Goal: Task Accomplishment & Management: Manage account settings

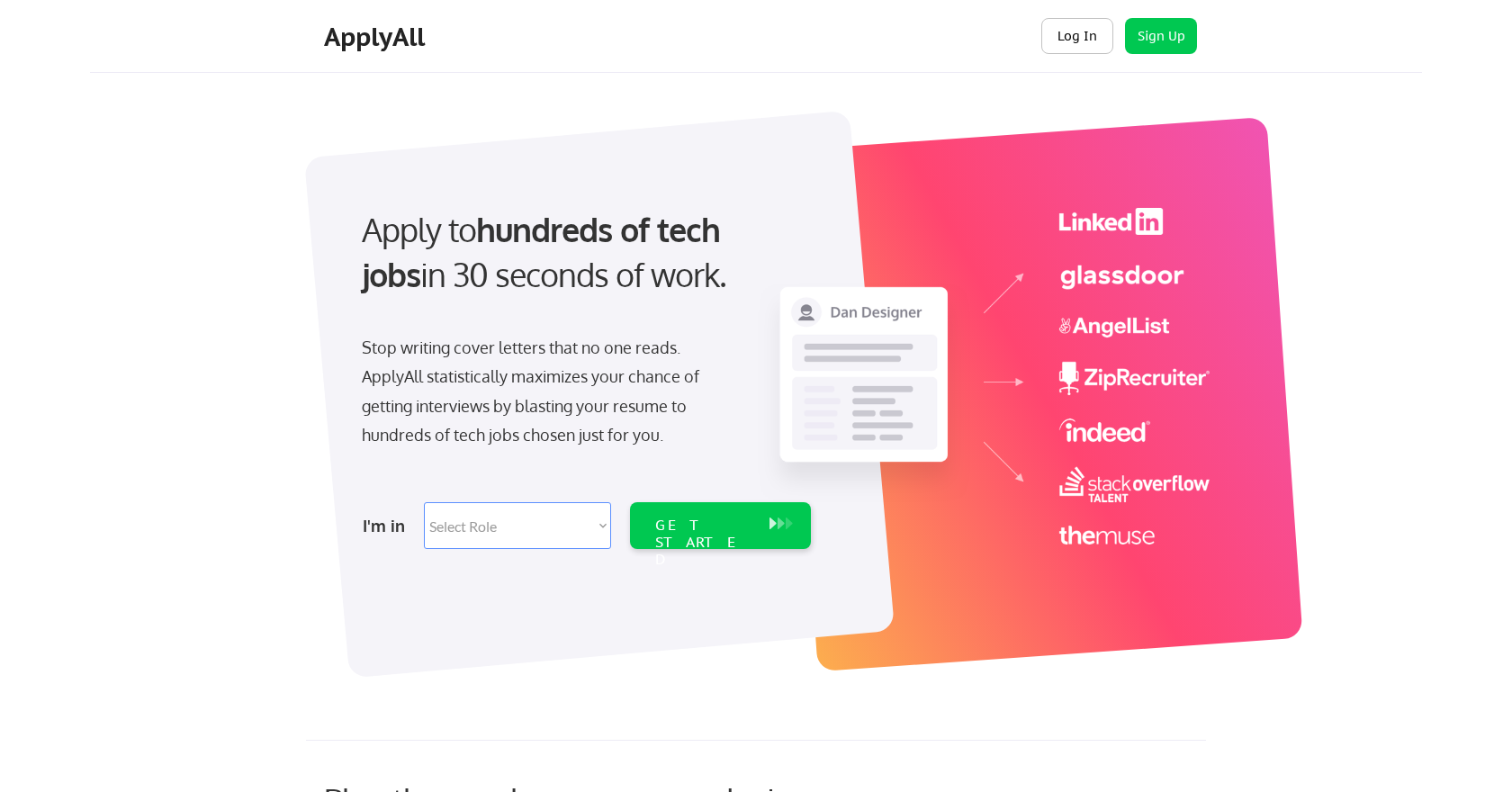
click at [1079, 43] on button "Log In" at bounding box center [1077, 36] width 72 height 36
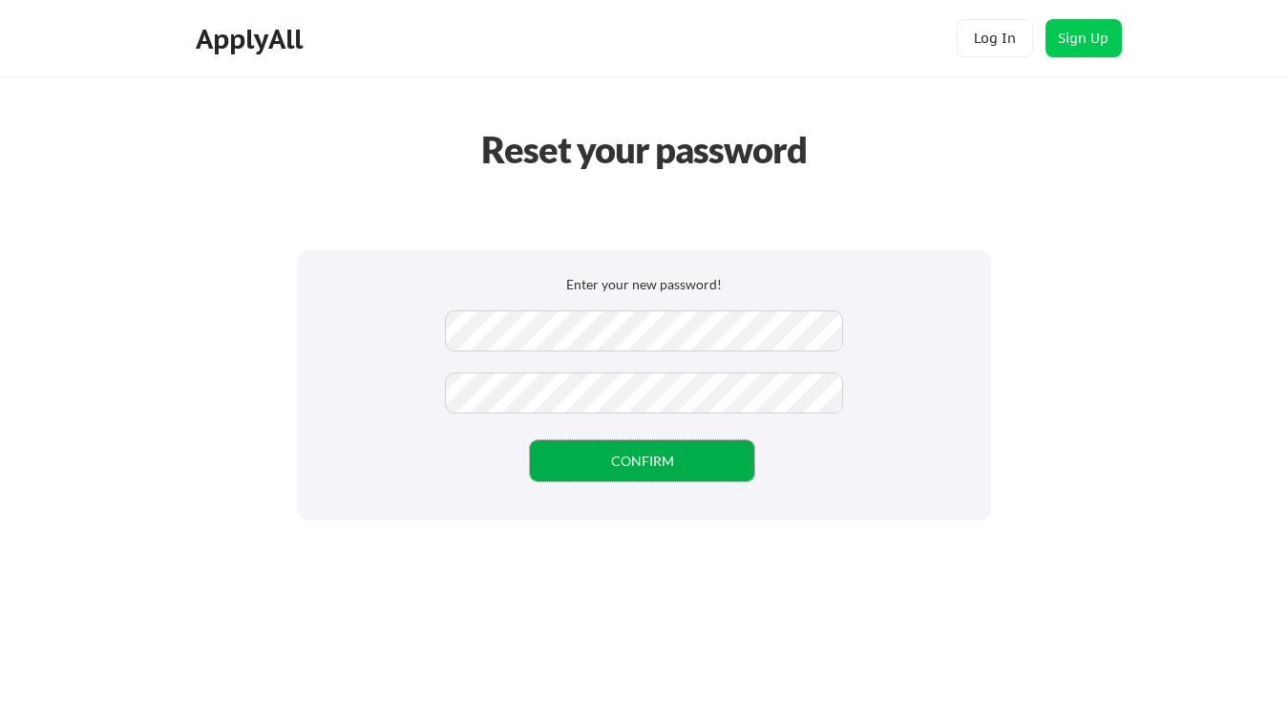
click at [626, 460] on button "CONFIRM" at bounding box center [642, 460] width 224 height 41
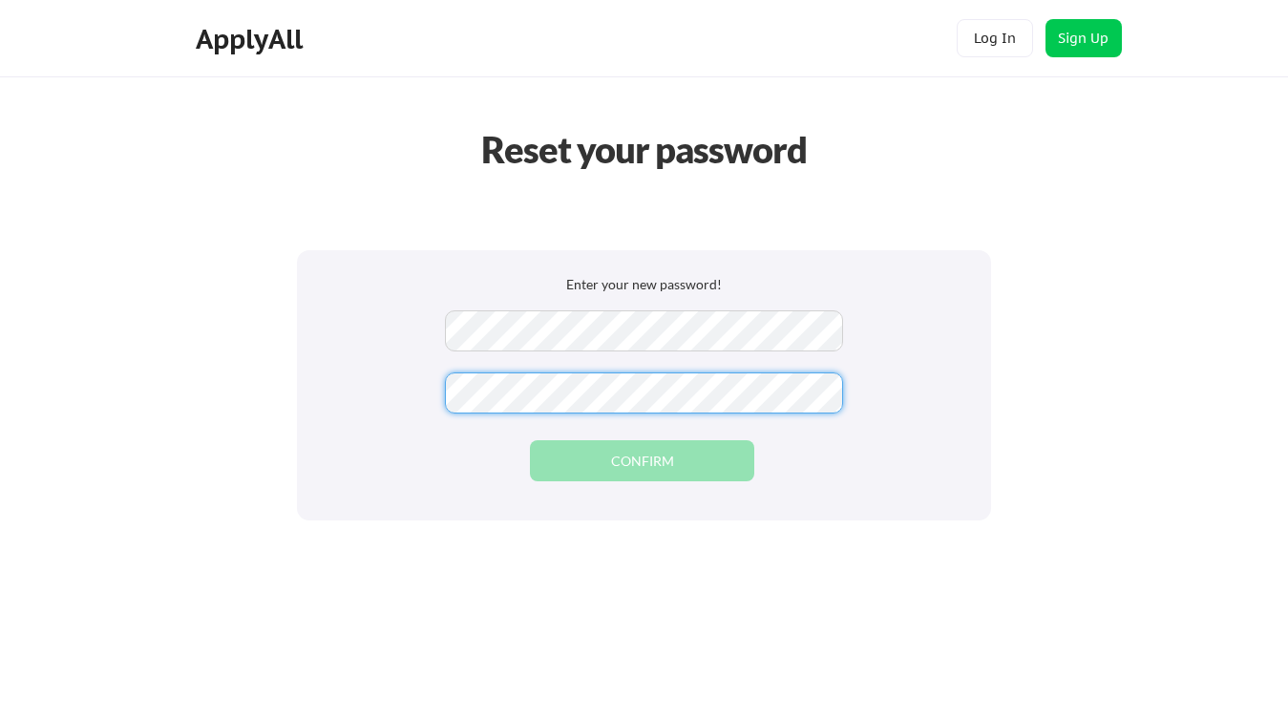
click at [826, 451] on div "Enter your new password! CONFIRM" at bounding box center [644, 385] width 694 height 270
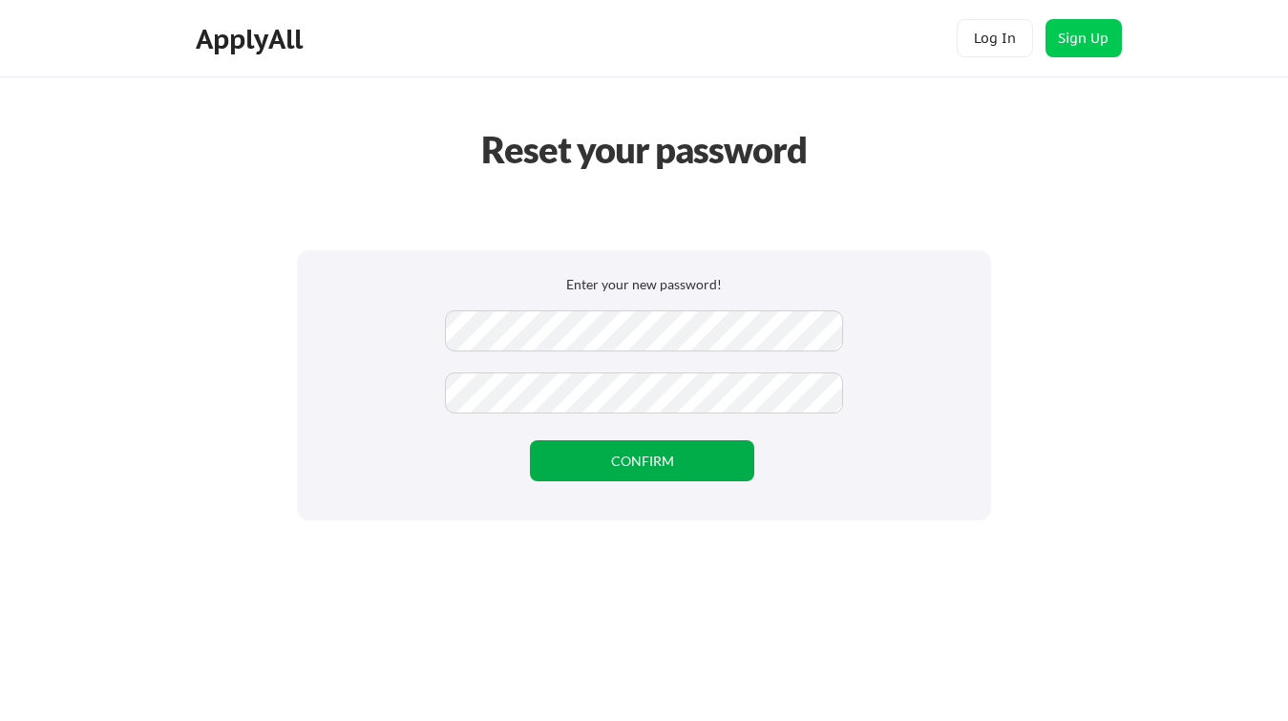
click at [716, 452] on button "CONFIRM" at bounding box center [642, 460] width 224 height 41
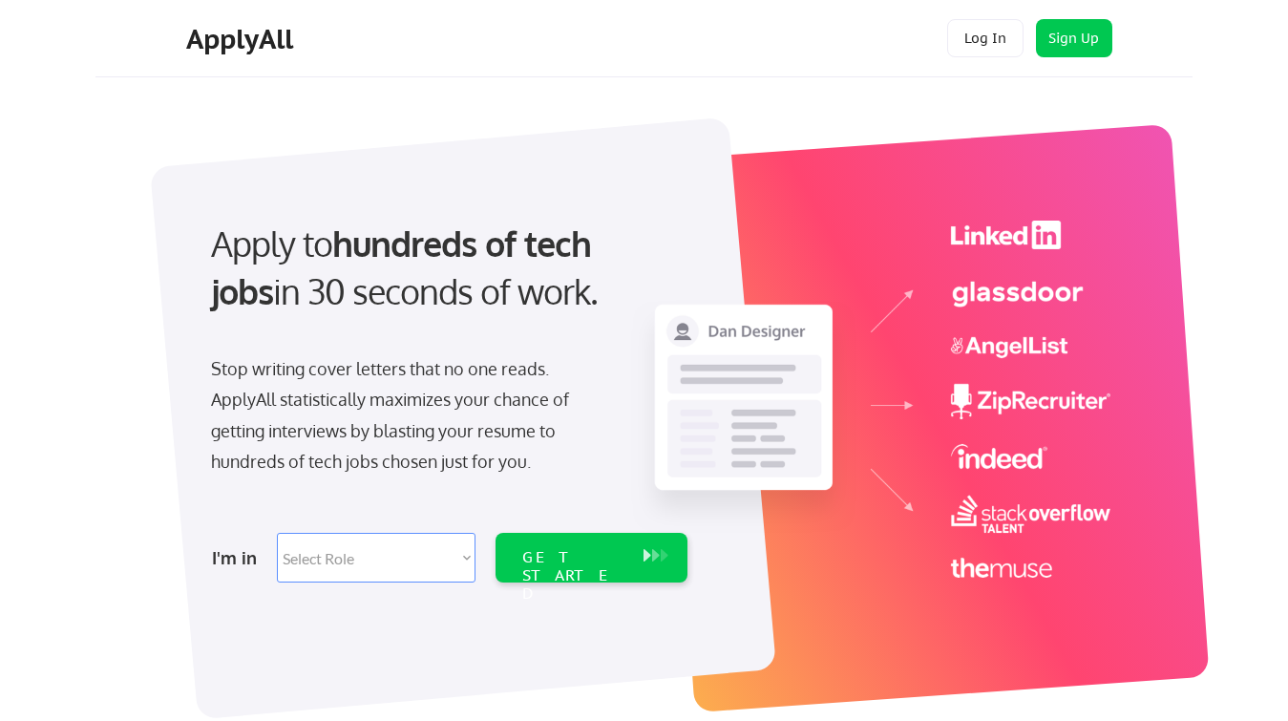
select select ""sales""
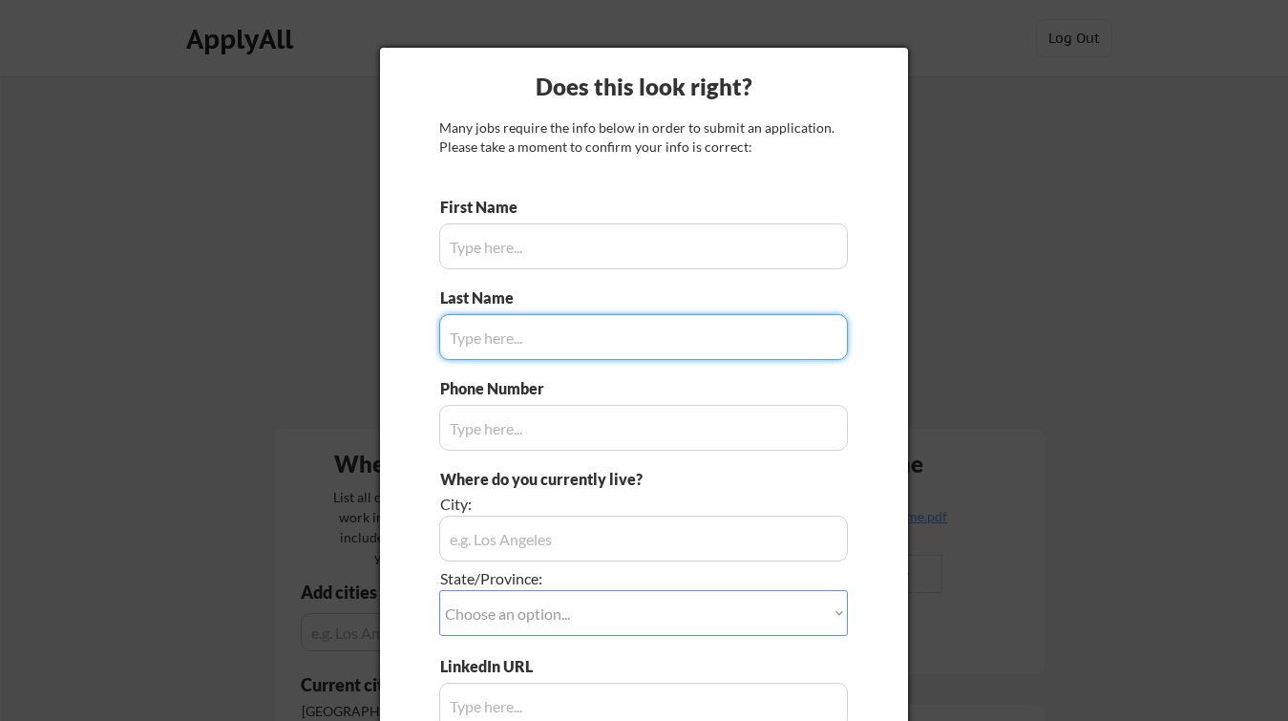
click at [511, 248] on input "input" at bounding box center [643, 246] width 409 height 46
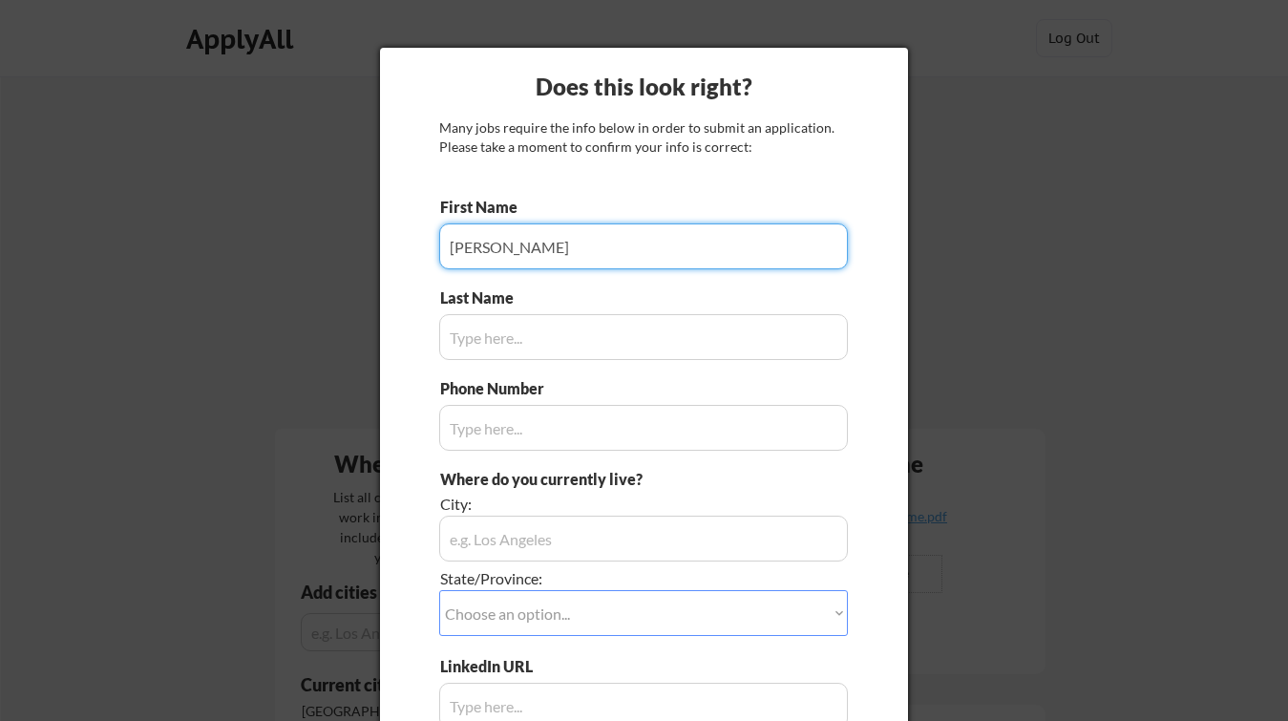
type input "[PERSON_NAME]"
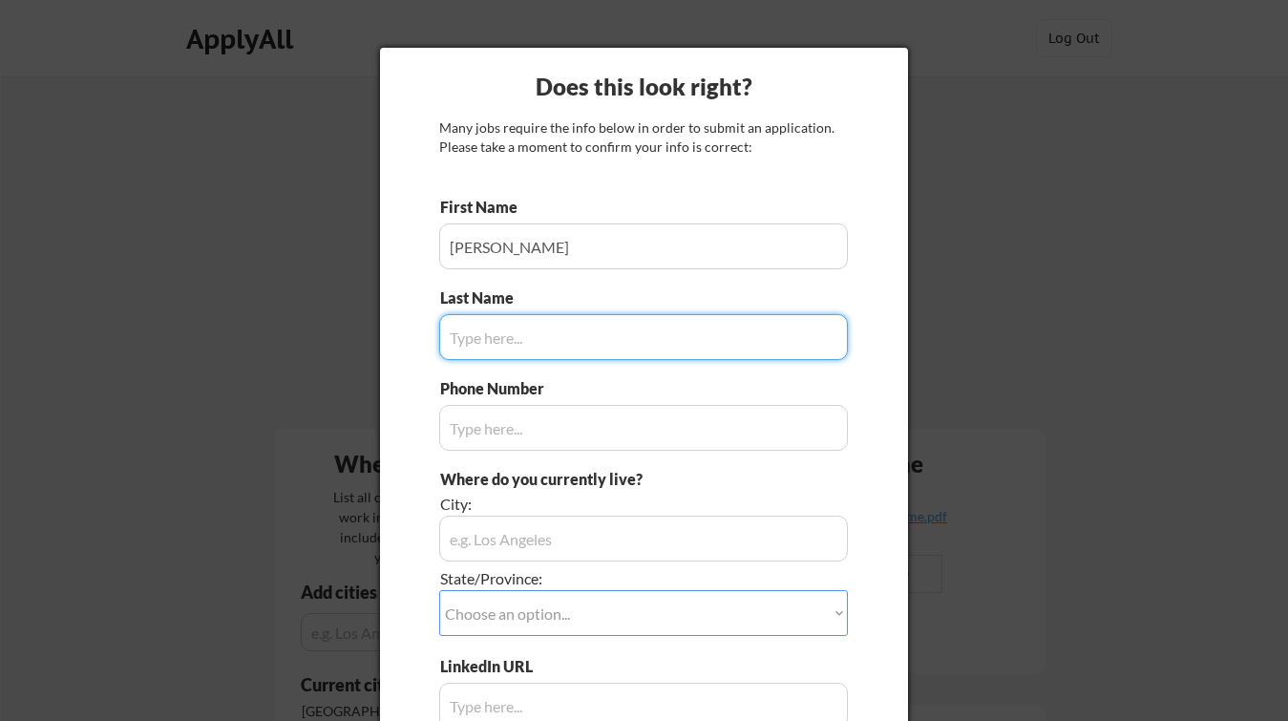
click at [502, 336] on input "input" at bounding box center [643, 337] width 409 height 46
type input "Steinberg"
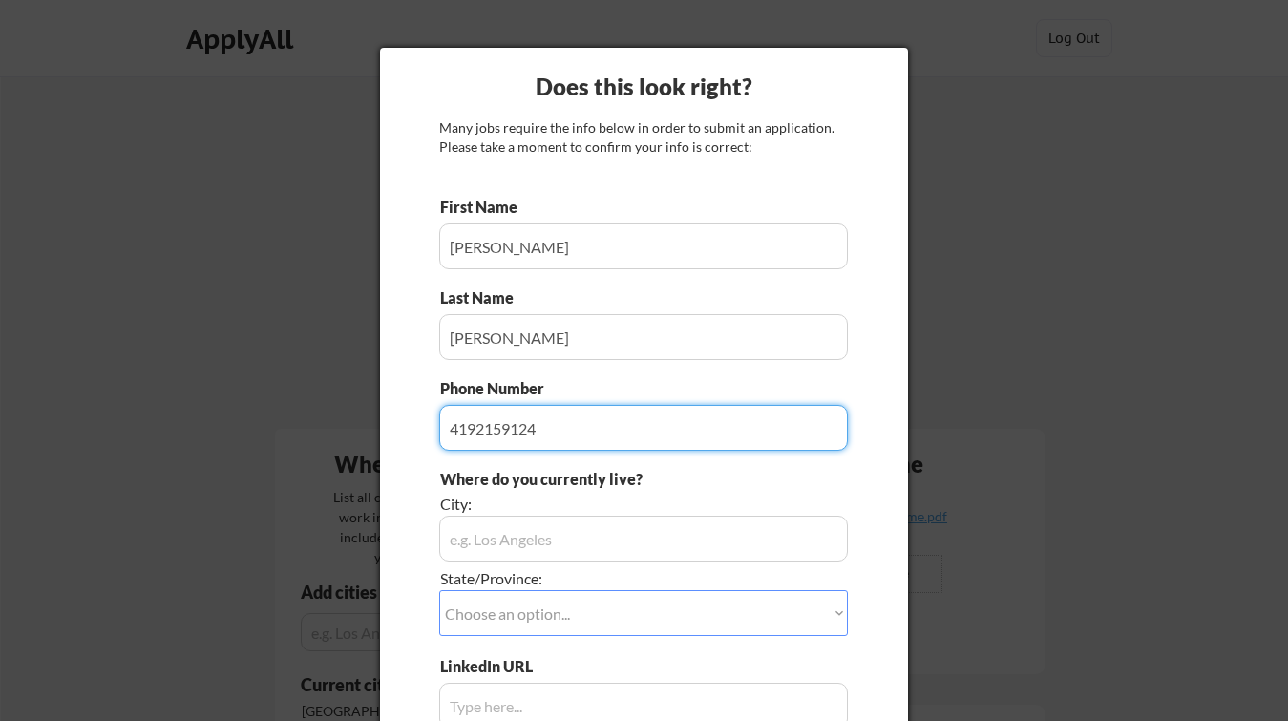
type input "4192159124"
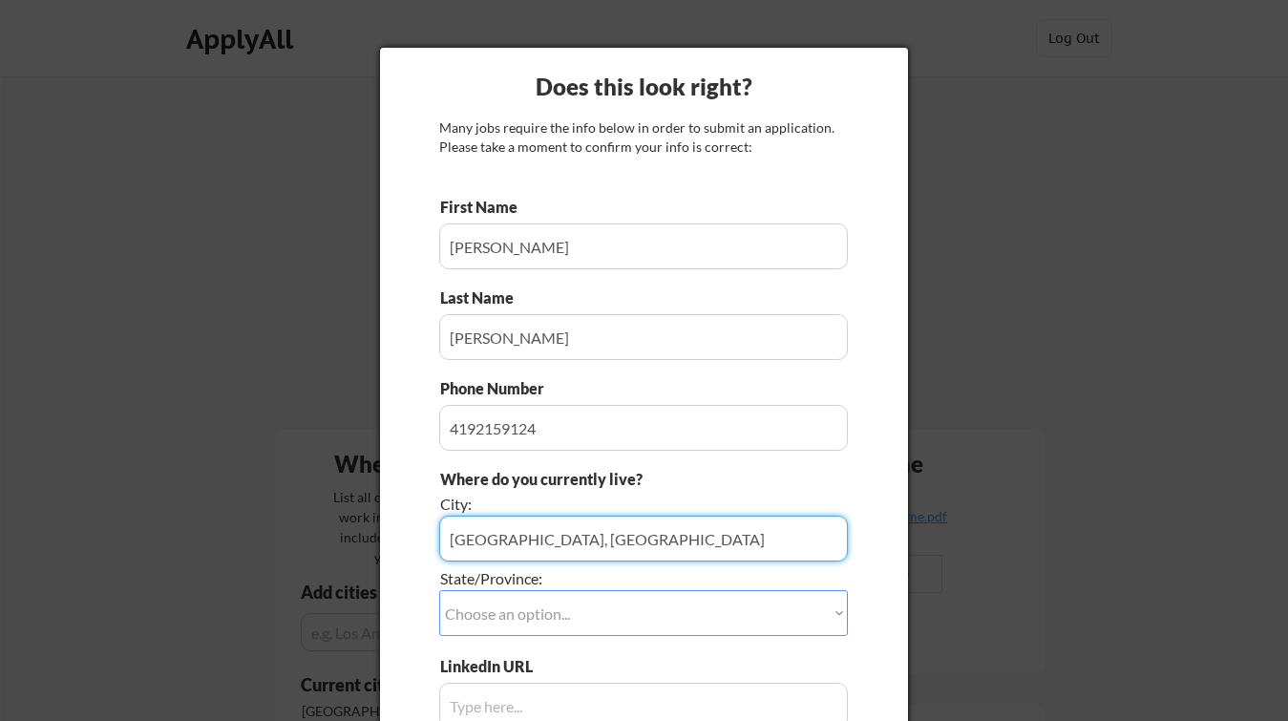
type input "Dublin, OH"
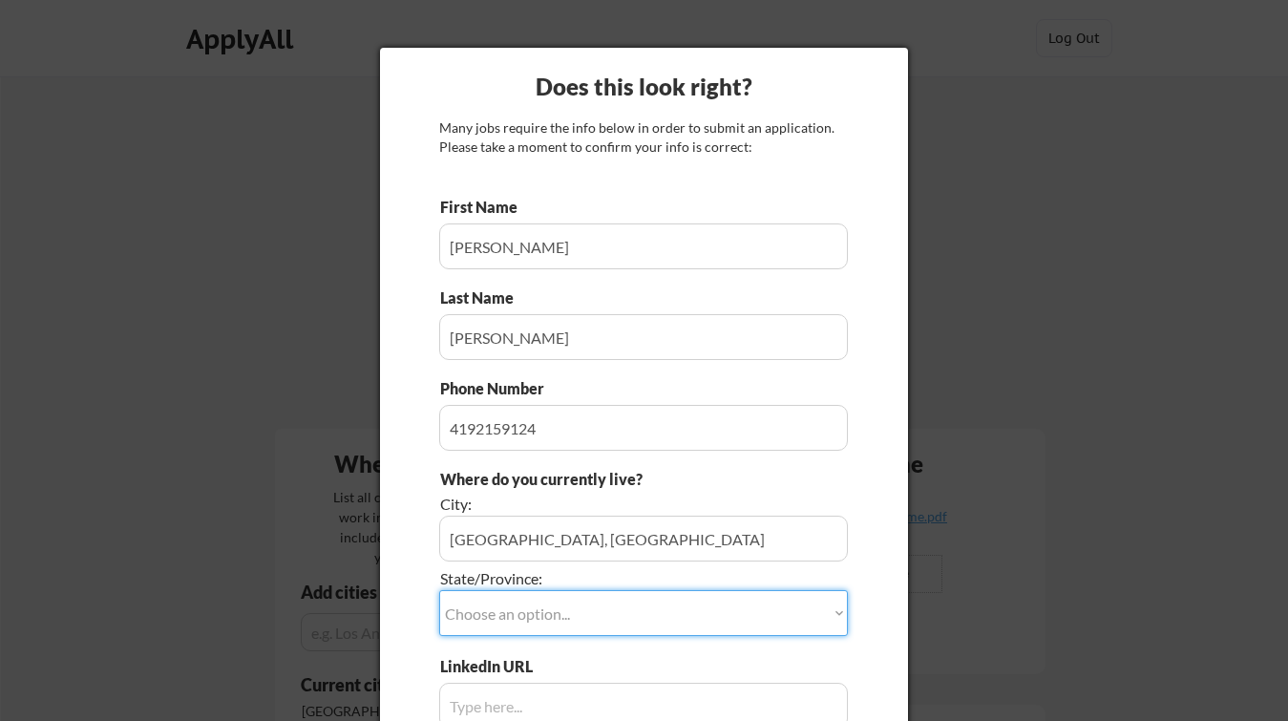
select select ""Other/Not Applicable""
click at [571, 524] on input "input" at bounding box center [643, 539] width 409 height 46
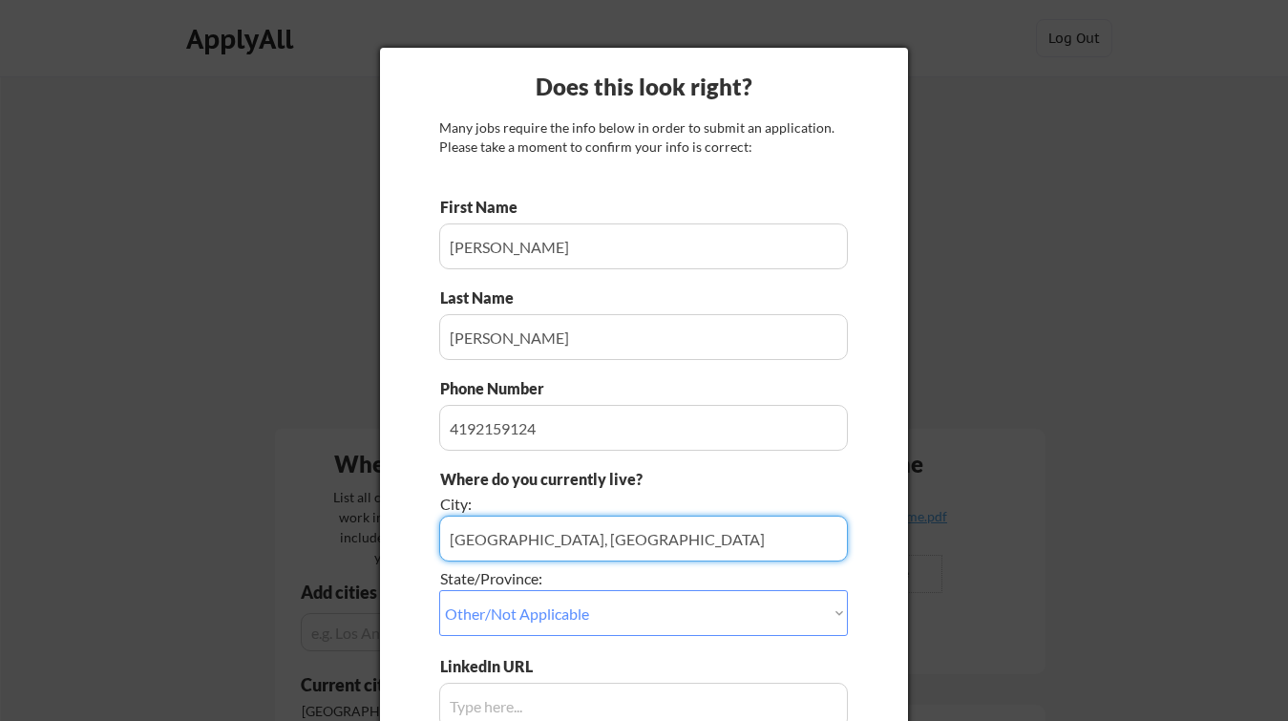
click at [561, 537] on input "input" at bounding box center [643, 539] width 409 height 46
type input "Dublin"
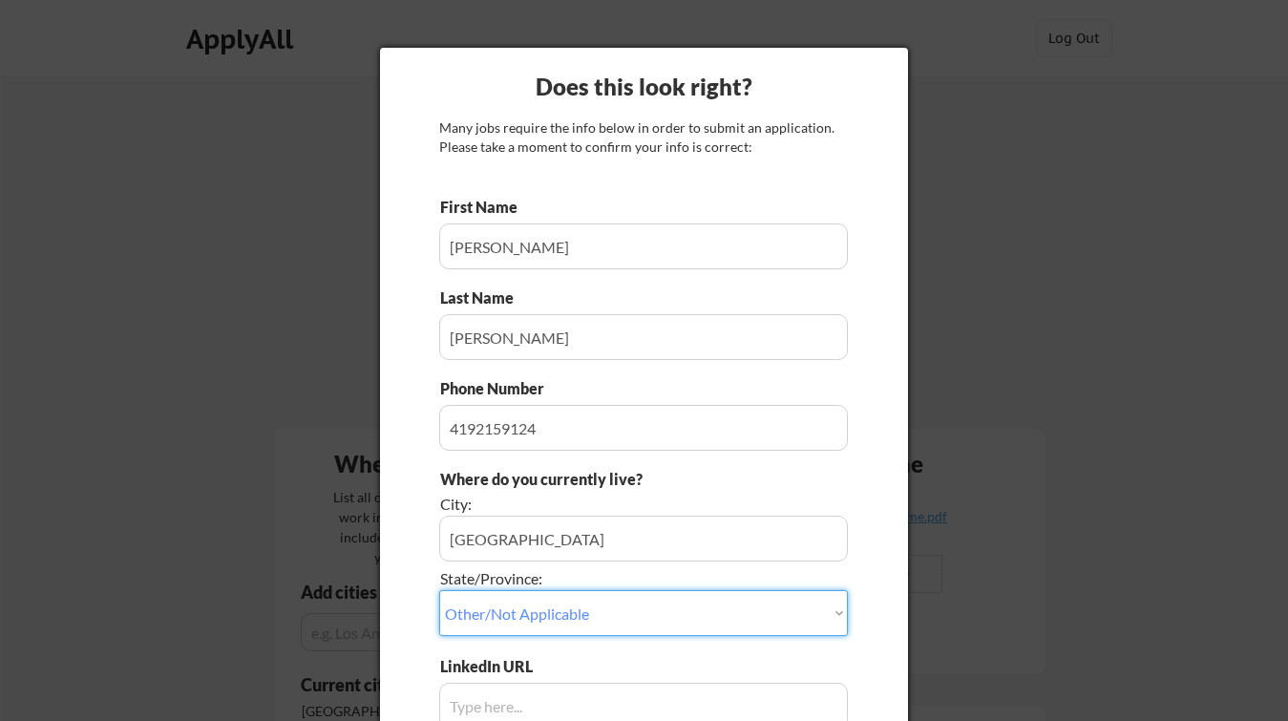
select select ""Ohio""
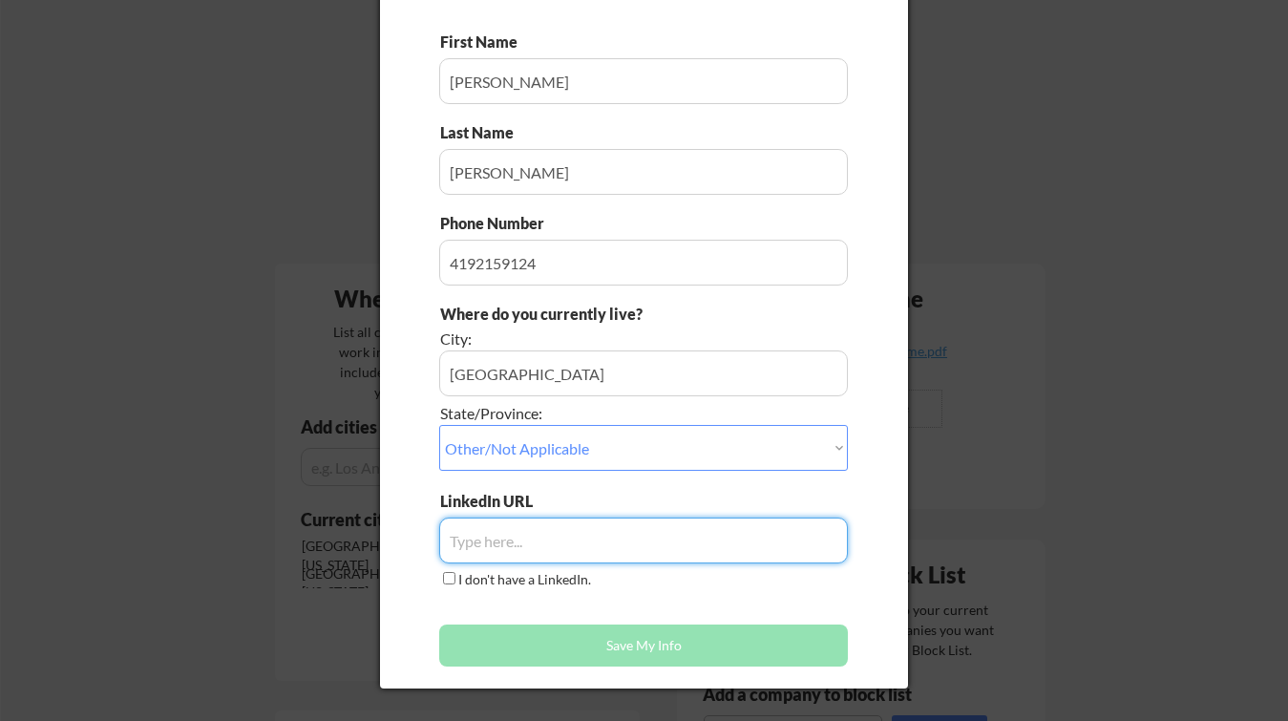
scroll to position [167, 0]
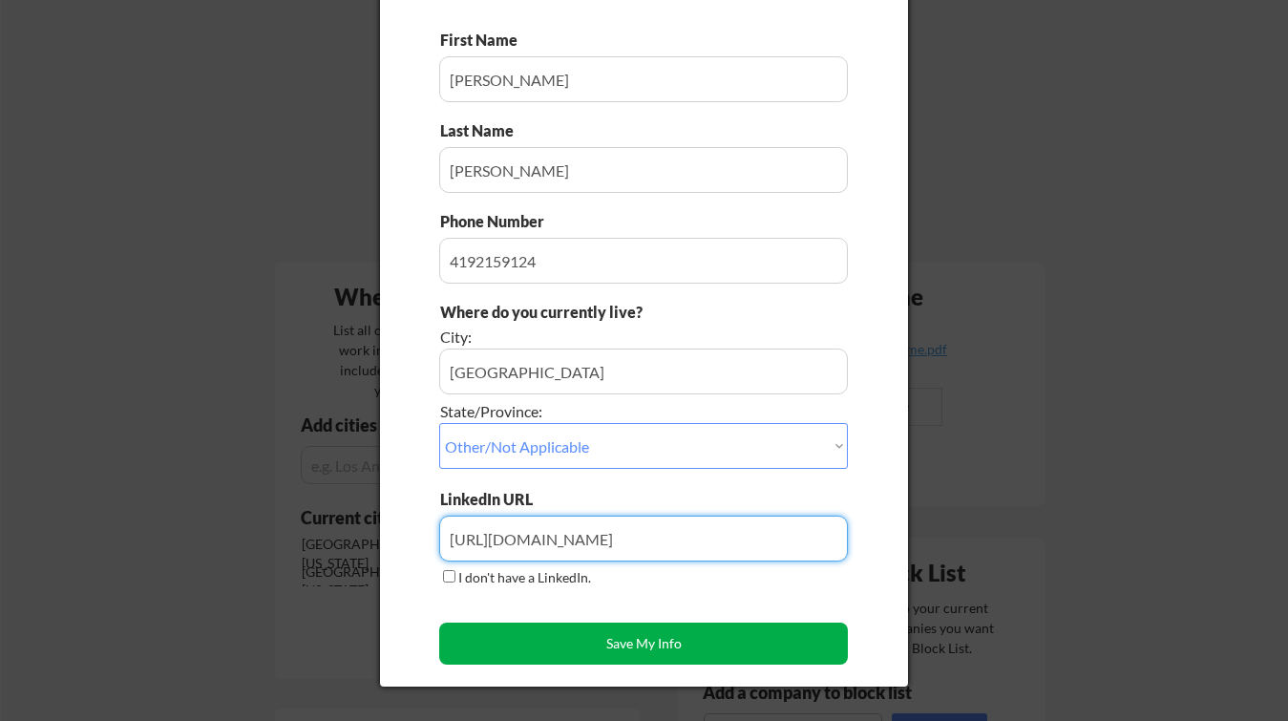
type input "https://www.linkedin.com/in/steinbergsam/"
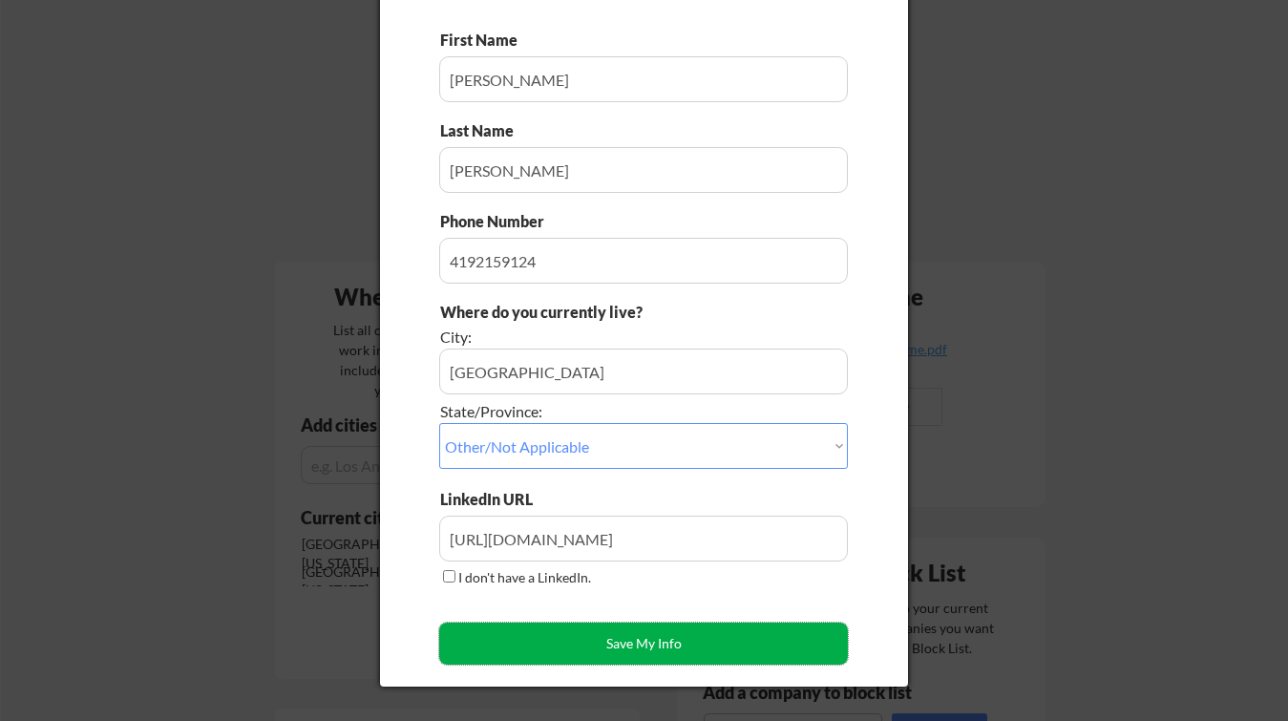
click at [557, 641] on button "Save My Info" at bounding box center [643, 643] width 409 height 42
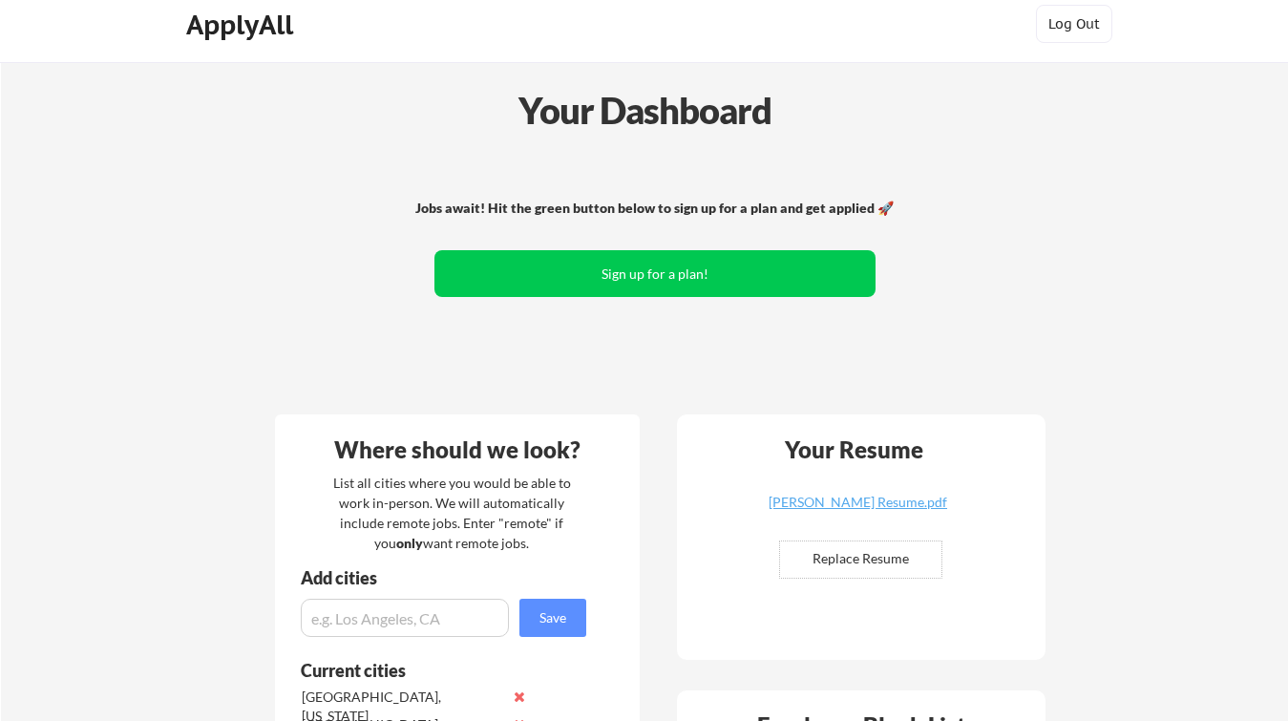
scroll to position [0, 0]
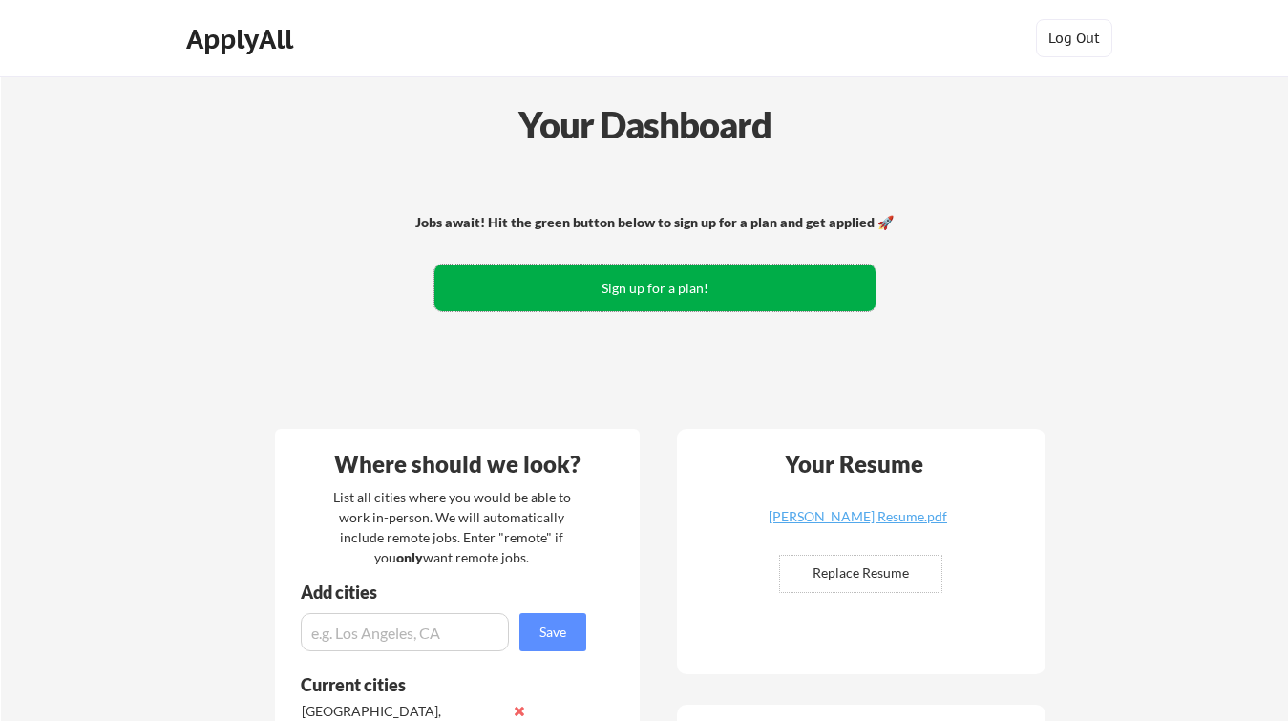
click at [658, 275] on button "Sign up for a plan!" at bounding box center [654, 287] width 441 height 47
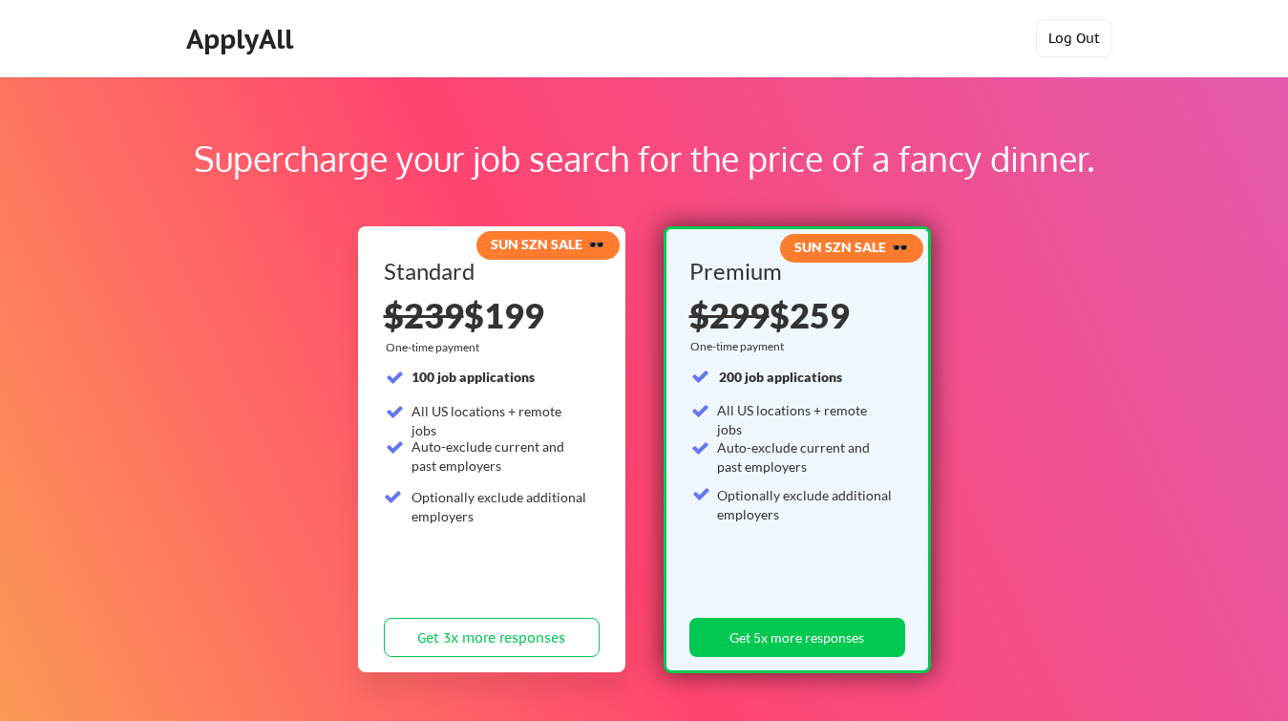
click at [1068, 31] on button "Log Out" at bounding box center [1074, 38] width 76 height 38
